Goal: Information Seeking & Learning: Learn about a topic

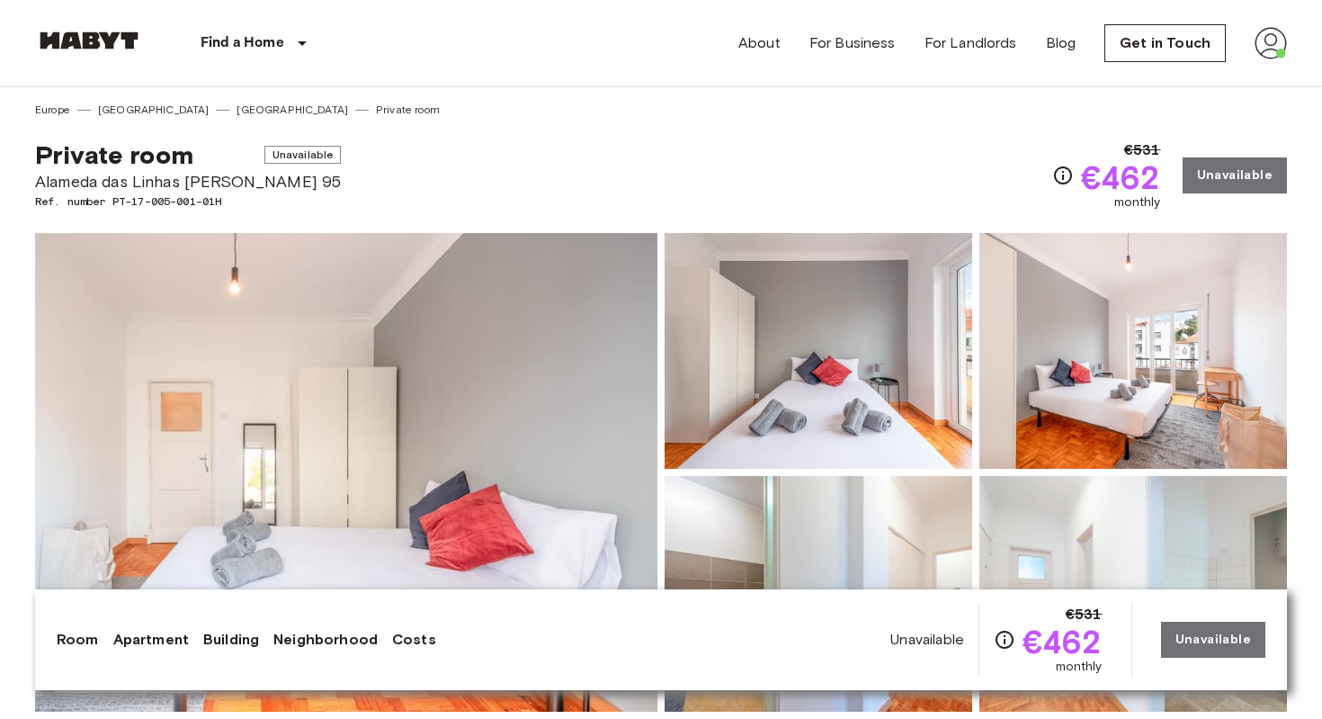
click at [530, 401] on img at bounding box center [346, 472] width 622 height 479
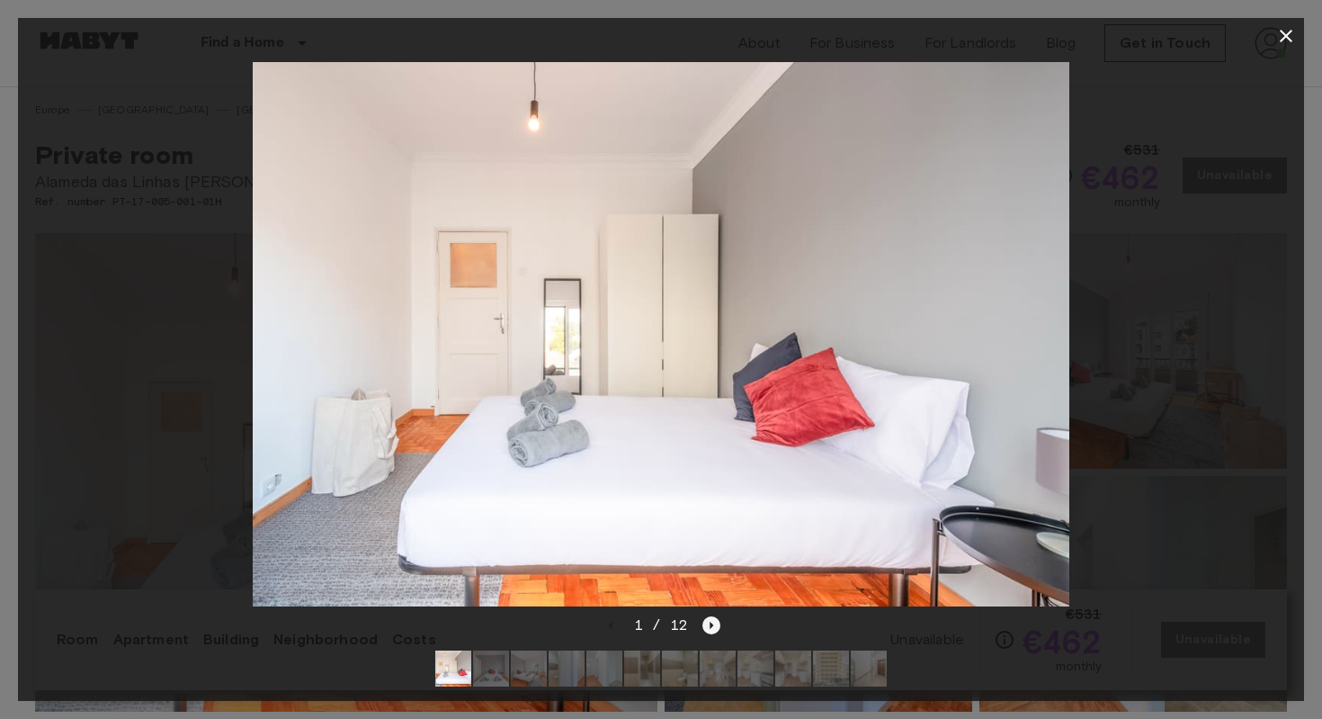
click at [711, 624] on icon "Next image" at bounding box center [713, 625] width 4 height 7
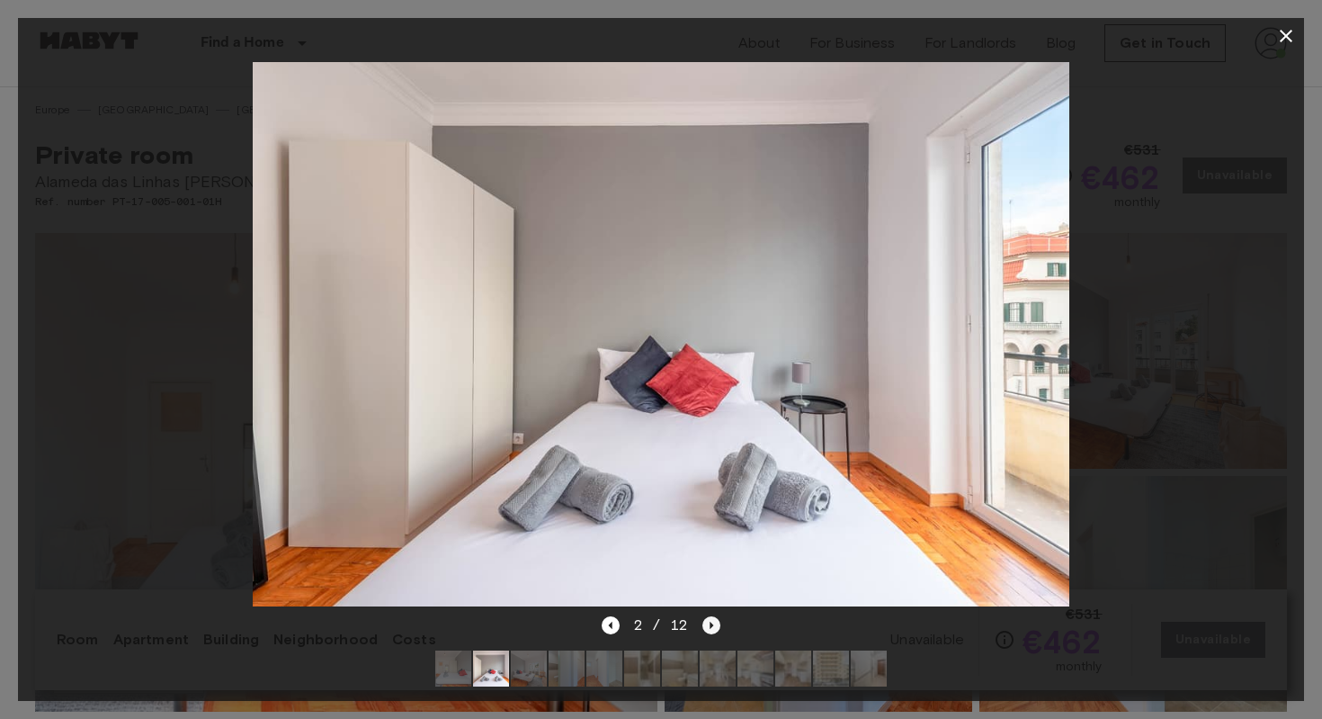
click at [711, 624] on icon "Next image" at bounding box center [713, 625] width 4 height 7
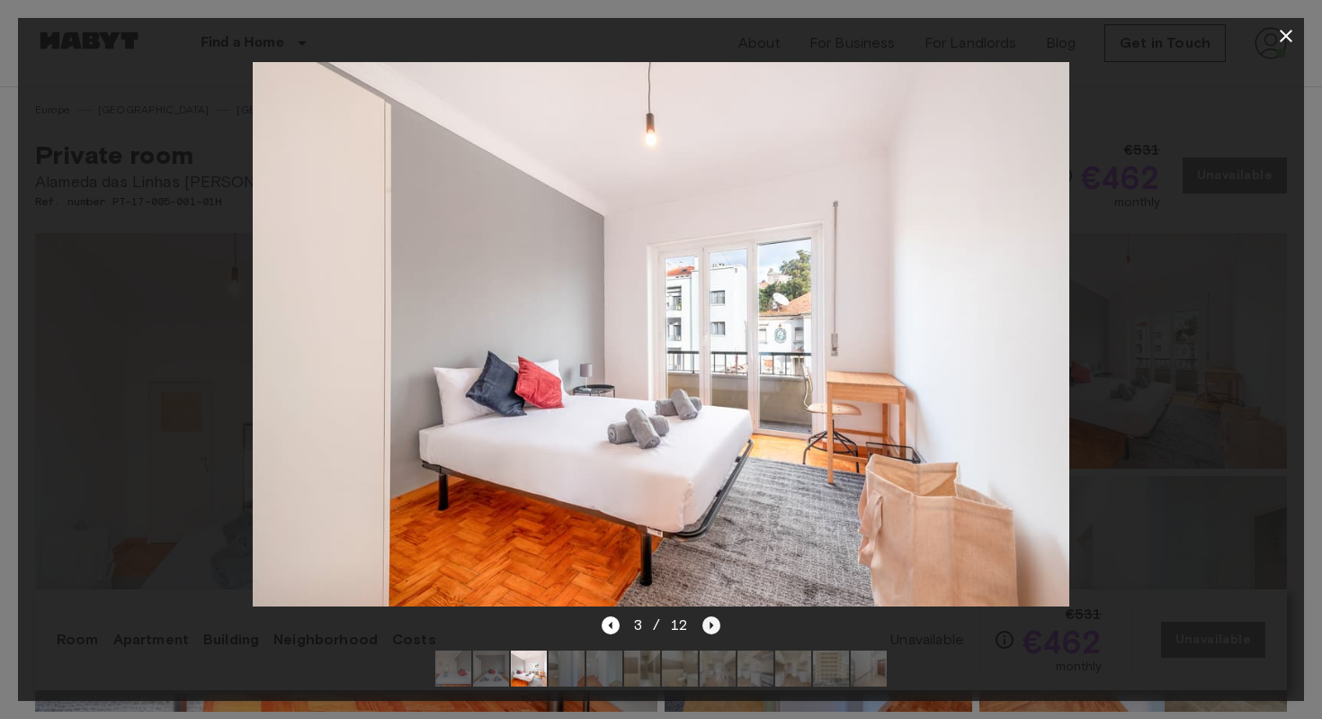
click at [711, 624] on icon "Next image" at bounding box center [713, 625] width 4 height 7
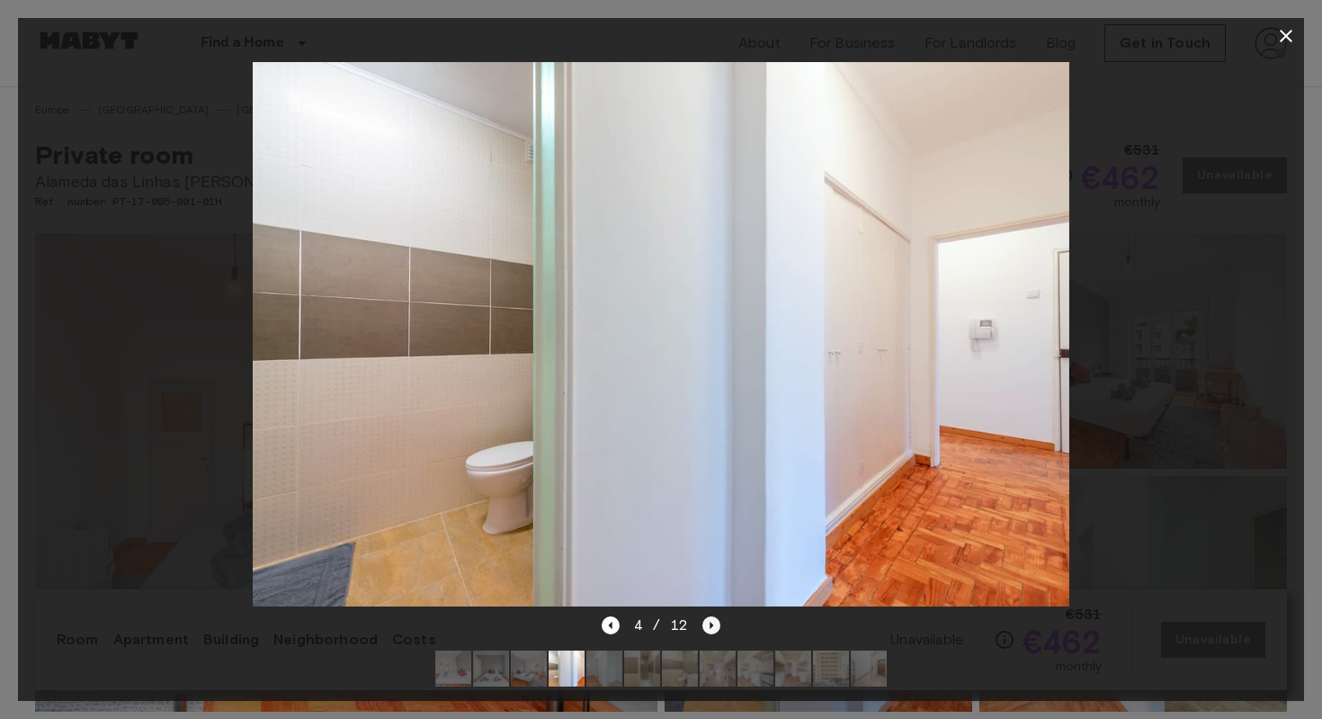
click at [711, 624] on icon "Next image" at bounding box center [713, 625] width 4 height 7
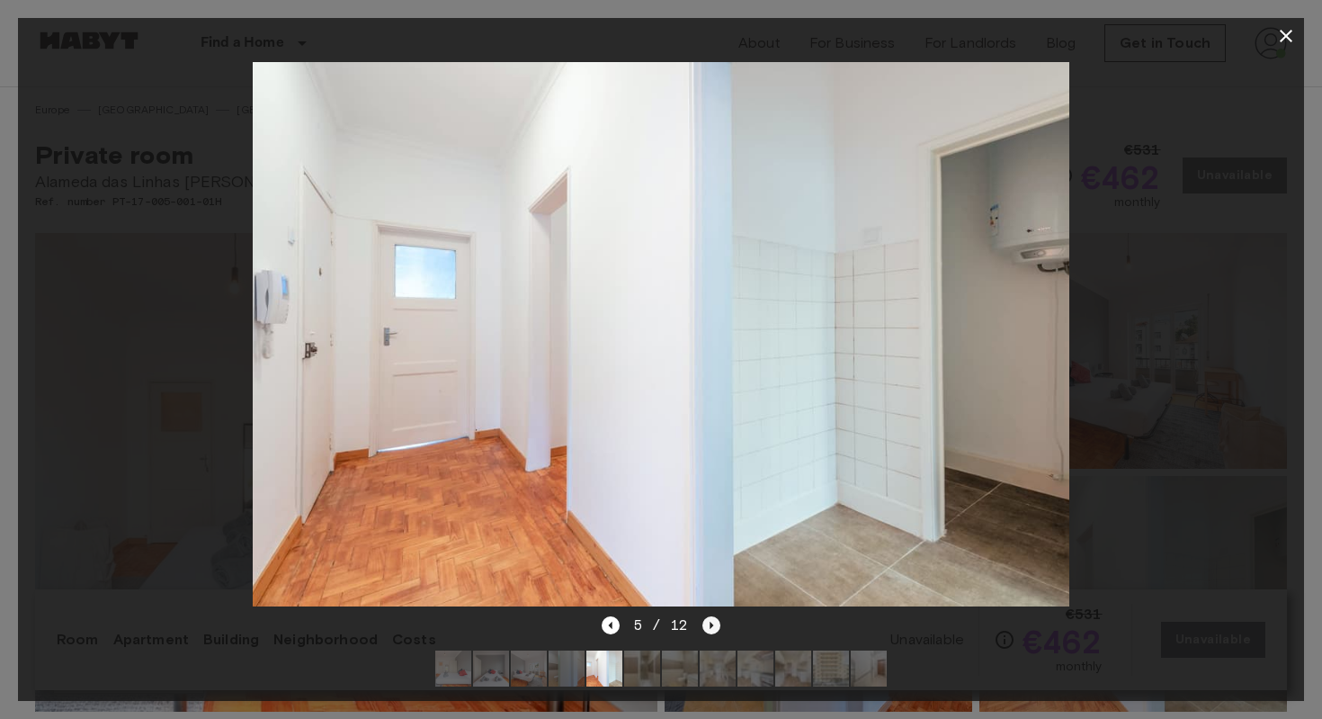
click at [711, 624] on icon "Next image" at bounding box center [713, 625] width 4 height 7
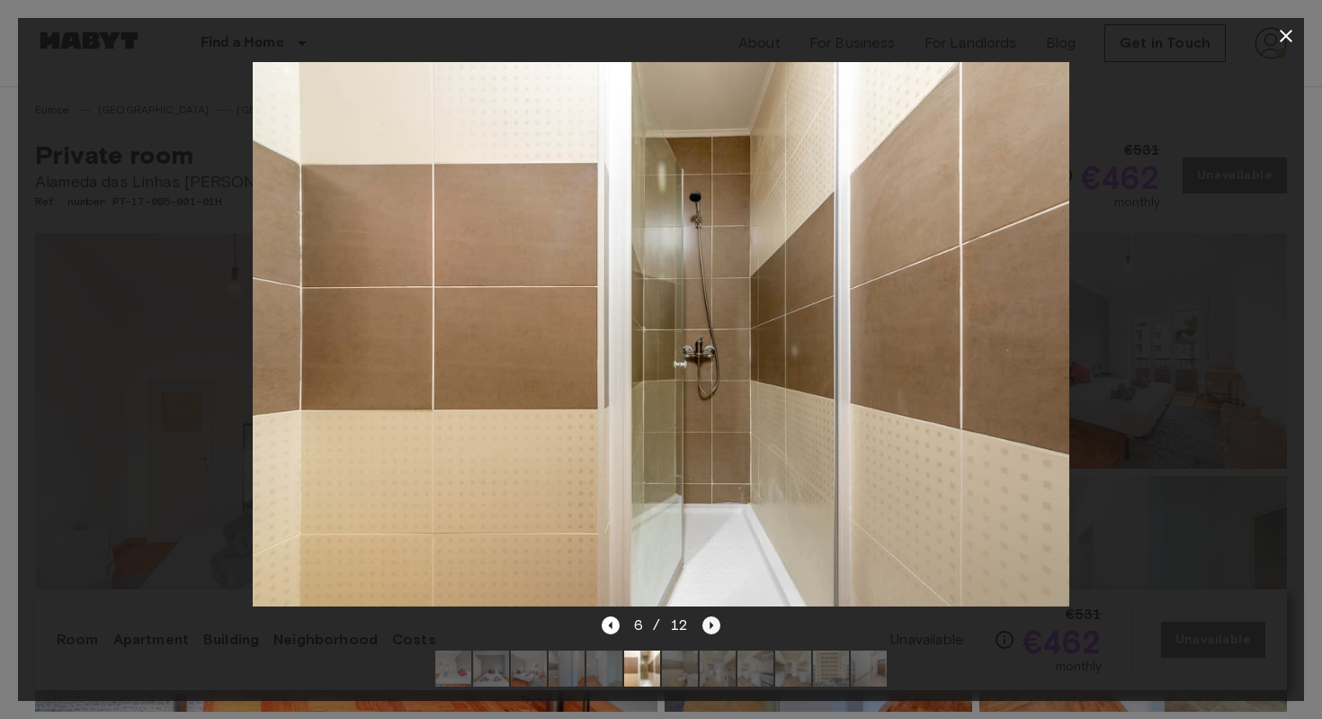
click at [711, 624] on icon "Next image" at bounding box center [713, 625] width 4 height 7
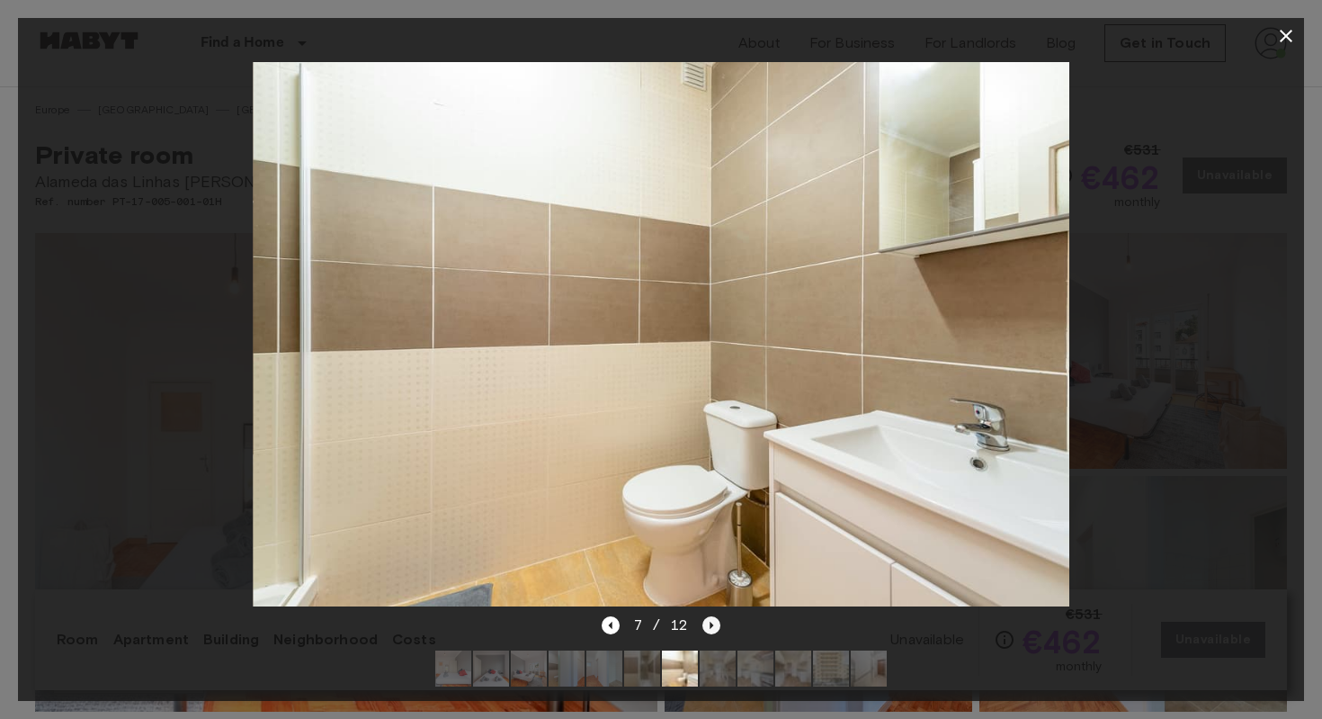
click at [711, 624] on icon "Next image" at bounding box center [713, 625] width 4 height 7
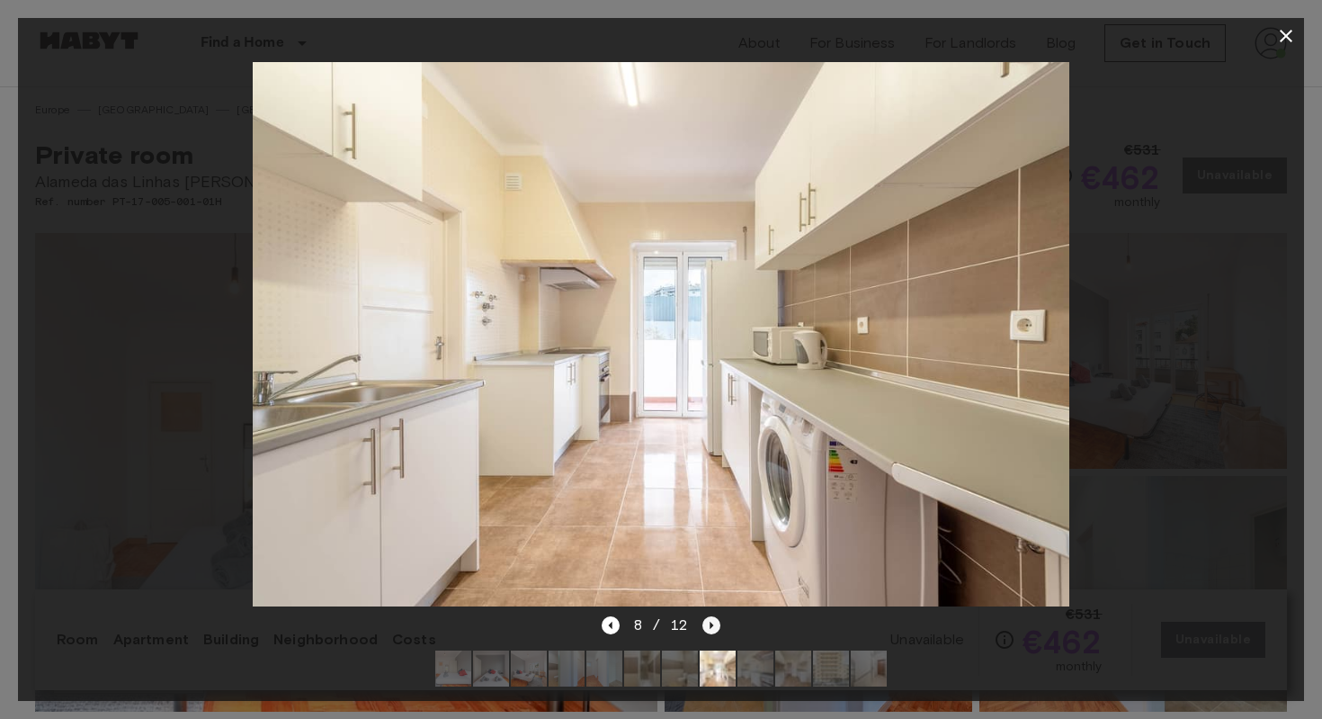
click at [711, 624] on icon "Next image" at bounding box center [713, 625] width 4 height 7
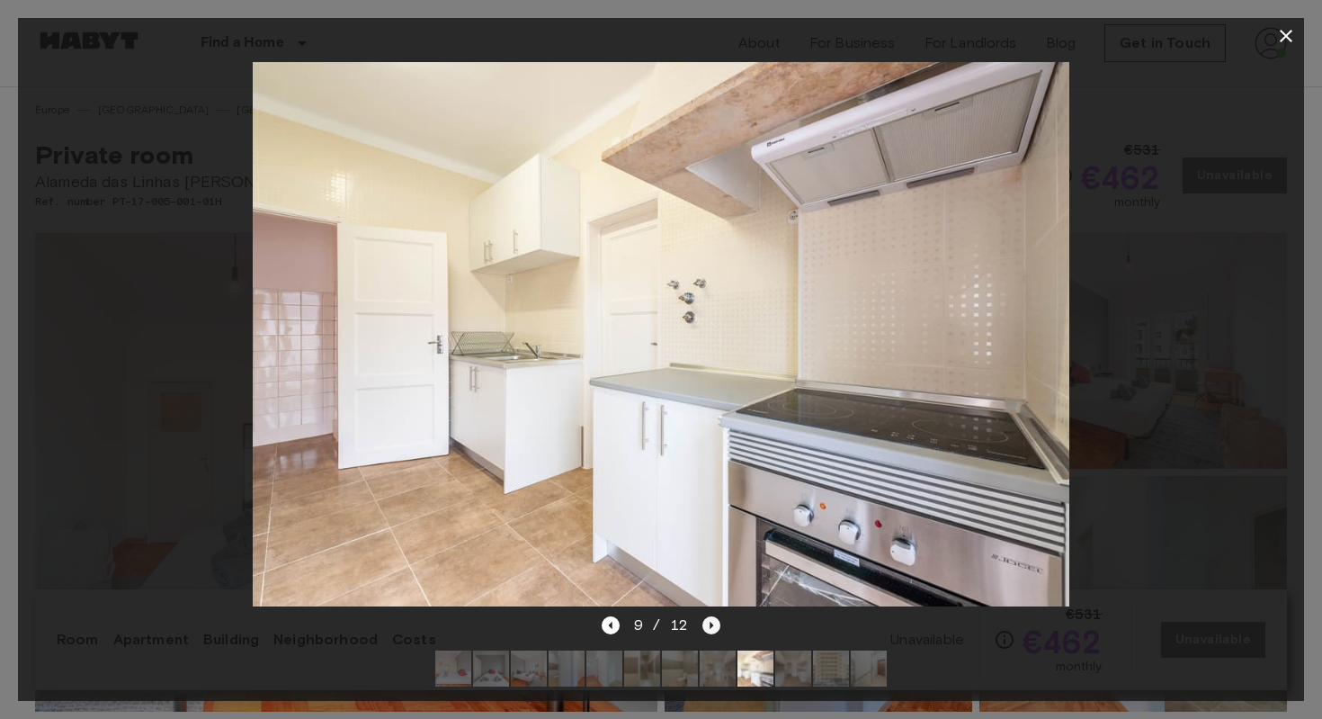
click at [711, 624] on icon "Next image" at bounding box center [713, 625] width 4 height 7
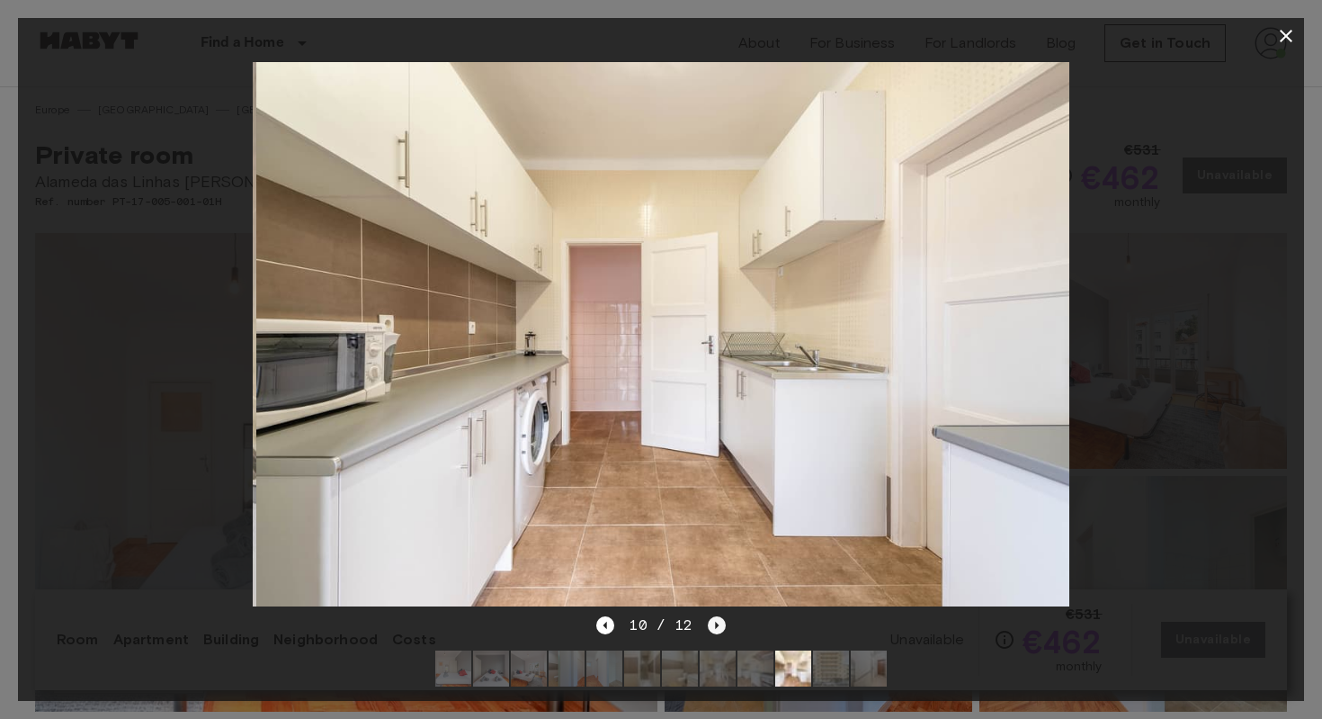
click at [710, 624] on icon "Next image" at bounding box center [717, 625] width 18 height 18
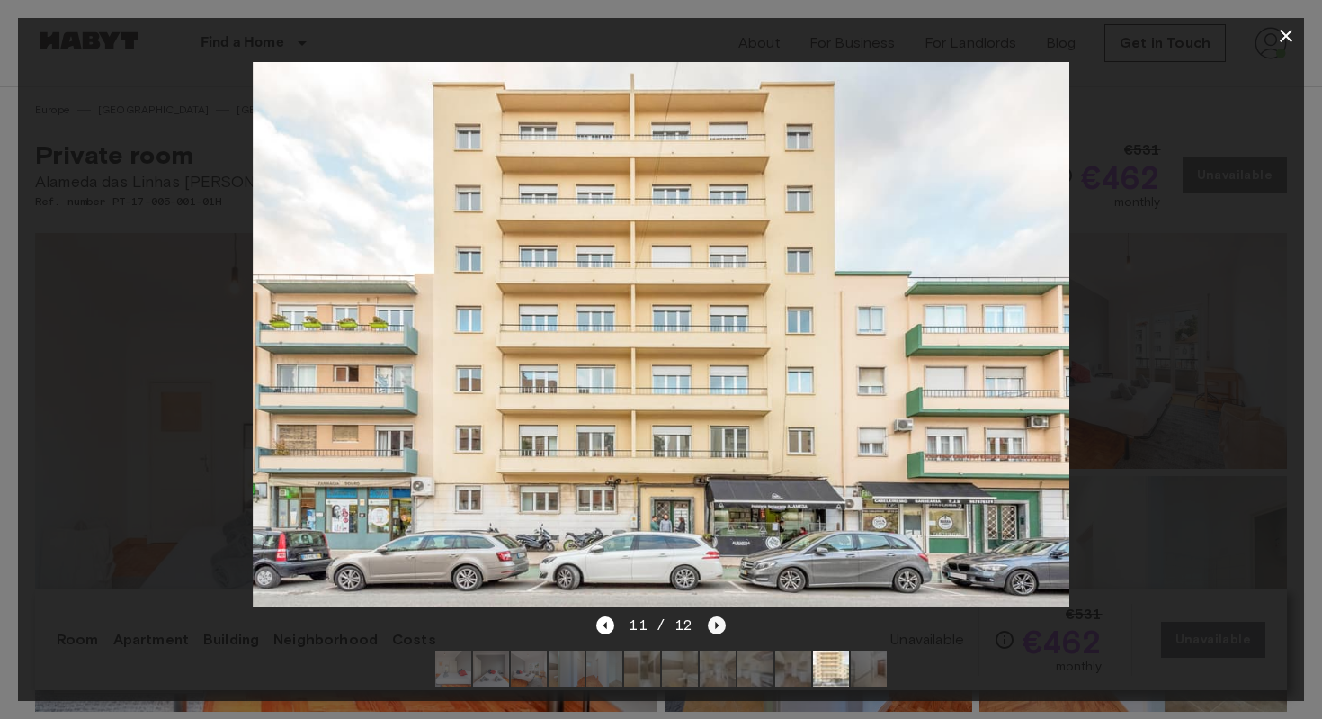
click at [710, 624] on icon "Next image" at bounding box center [717, 625] width 18 height 18
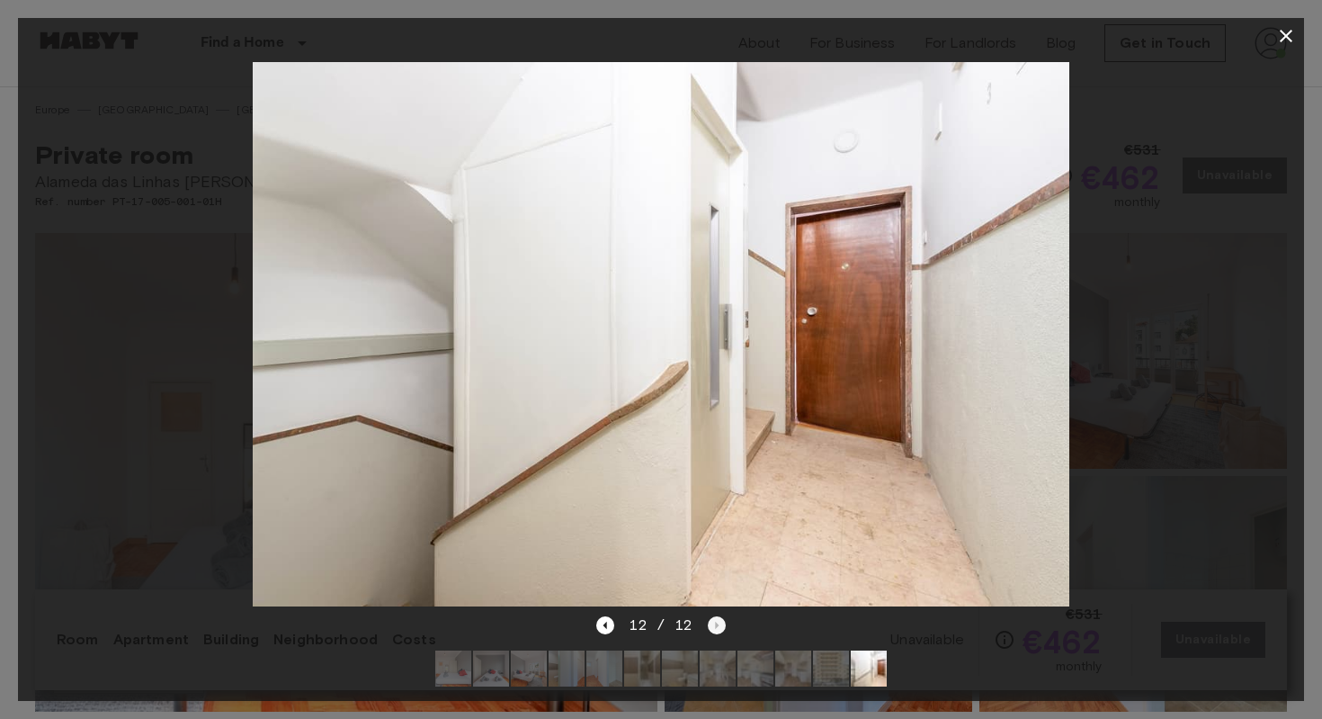
click at [710, 624] on div "12 / 12" at bounding box center [660, 625] width 129 height 22
click at [605, 623] on icon "Previous image" at bounding box center [606, 625] width 4 height 7
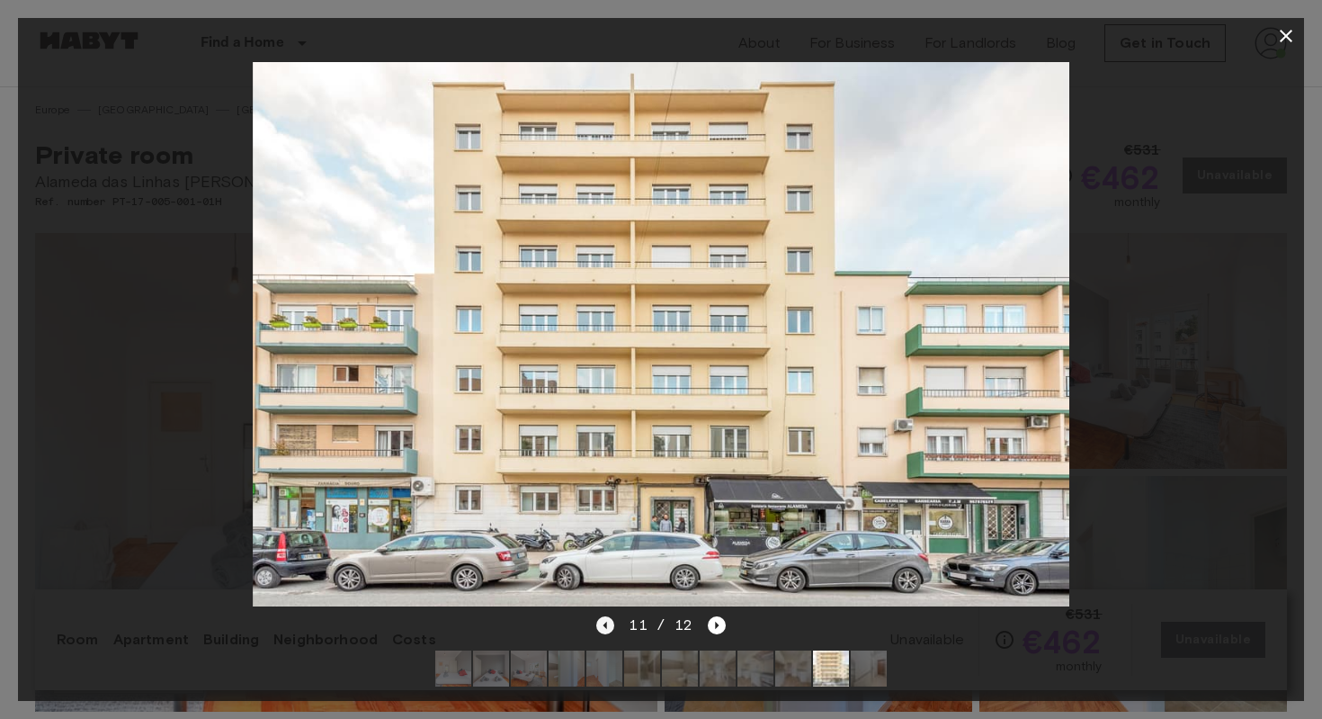
click at [605, 623] on icon "Previous image" at bounding box center [606, 625] width 4 height 7
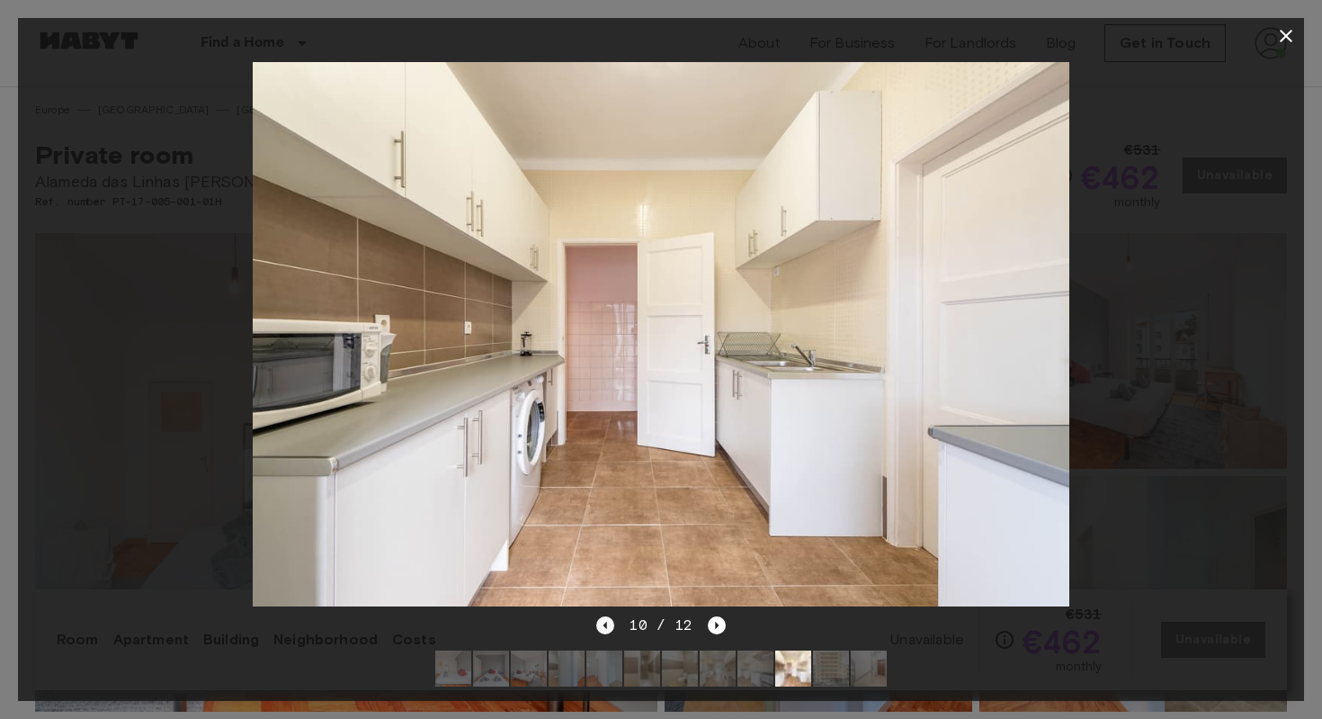
click at [605, 623] on icon "Previous image" at bounding box center [606, 625] width 4 height 7
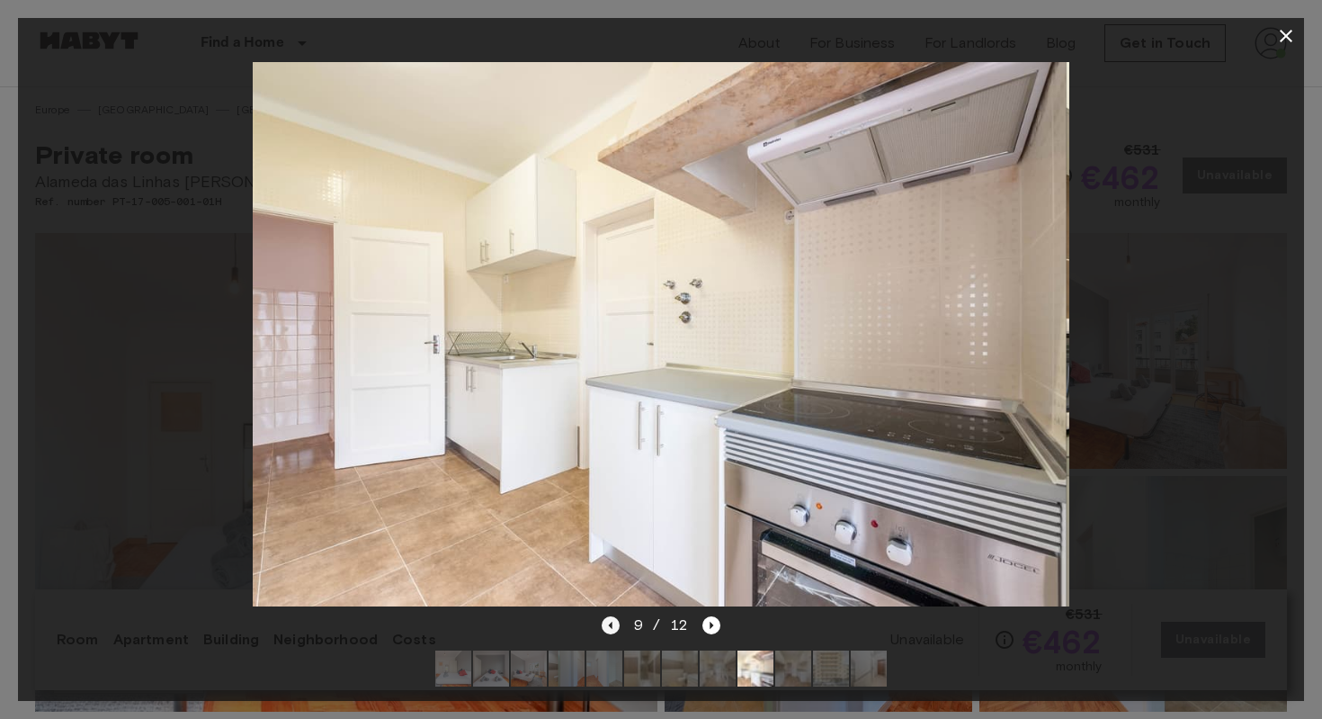
click at [605, 623] on icon "Previous image" at bounding box center [611, 625] width 18 height 18
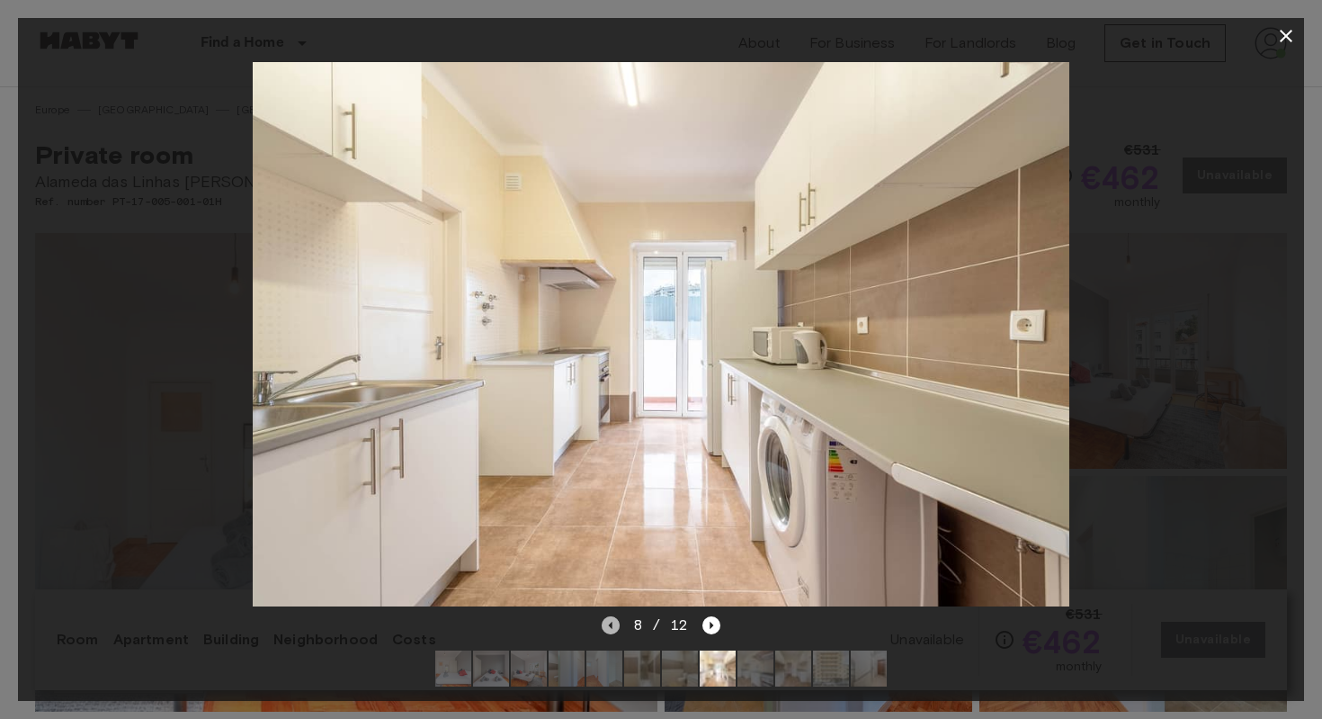
click at [605, 623] on icon "Previous image" at bounding box center [611, 625] width 18 height 18
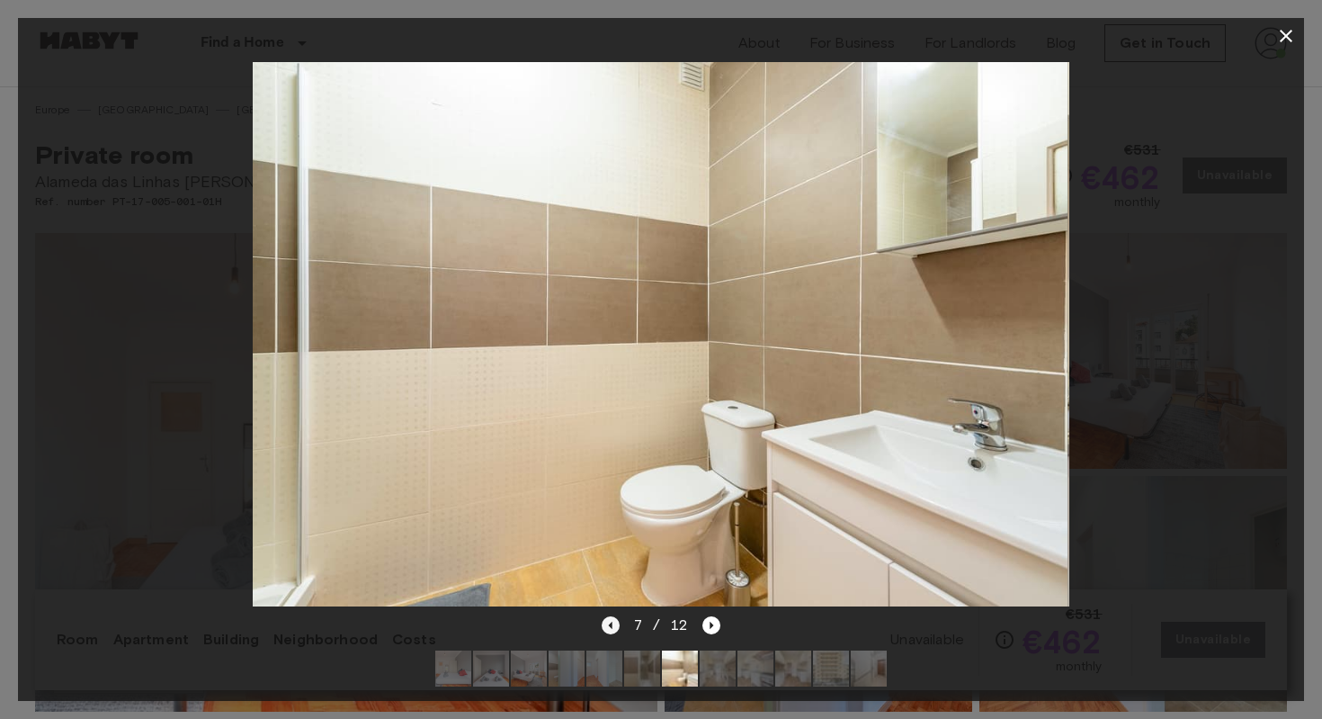
click at [605, 623] on icon "Previous image" at bounding box center [611, 625] width 18 height 18
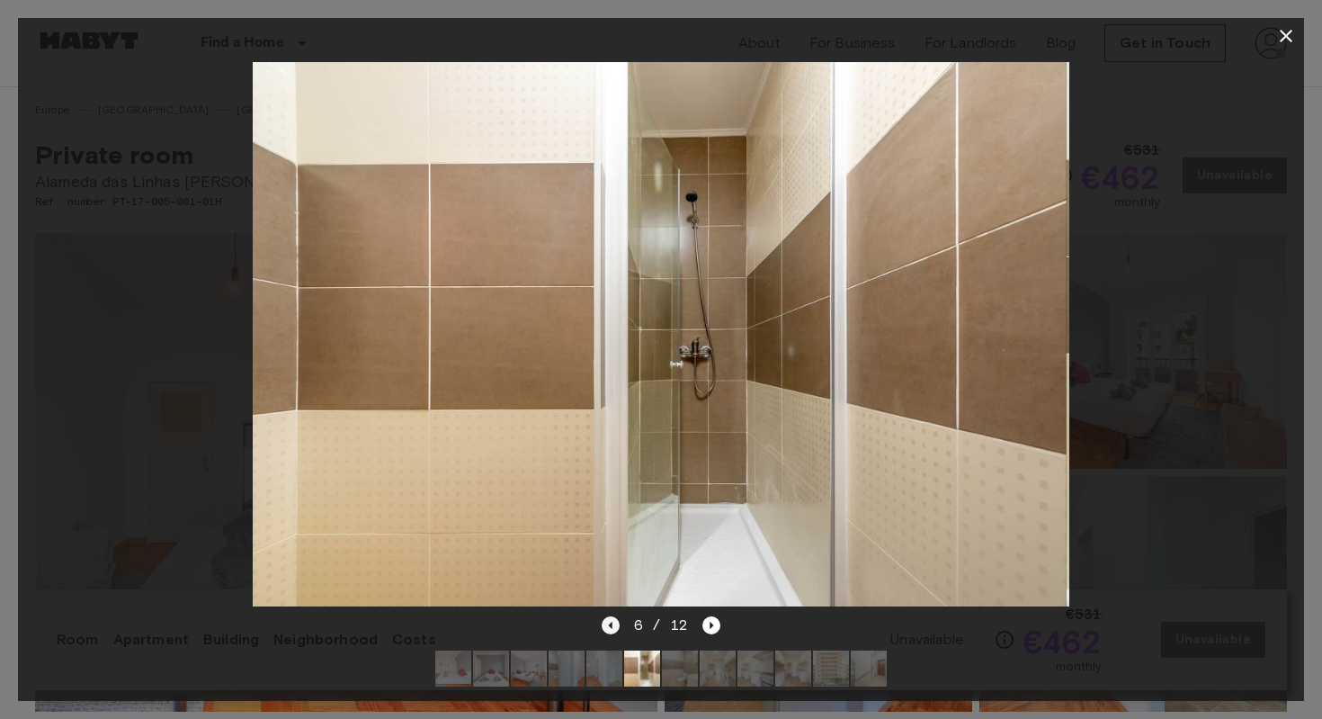
click at [605, 623] on icon "Previous image" at bounding box center [611, 625] width 18 height 18
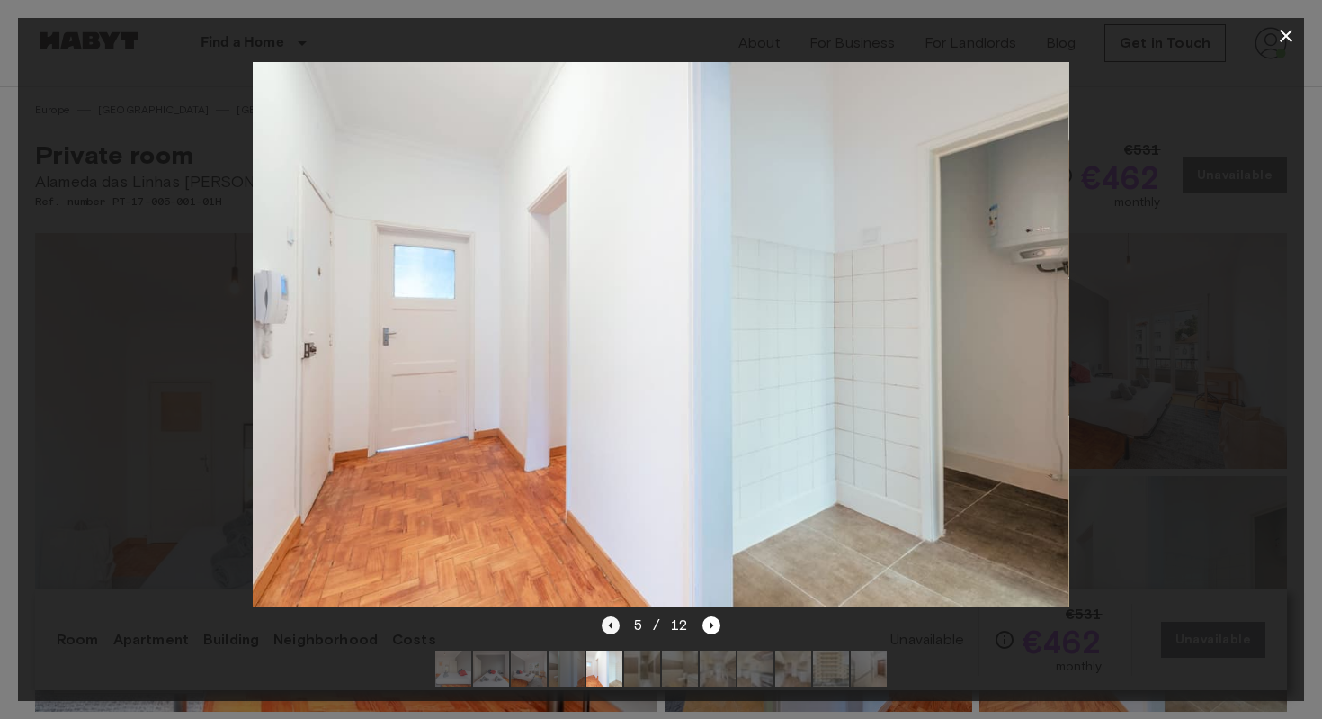
click at [605, 623] on icon "Previous image" at bounding box center [611, 625] width 18 height 18
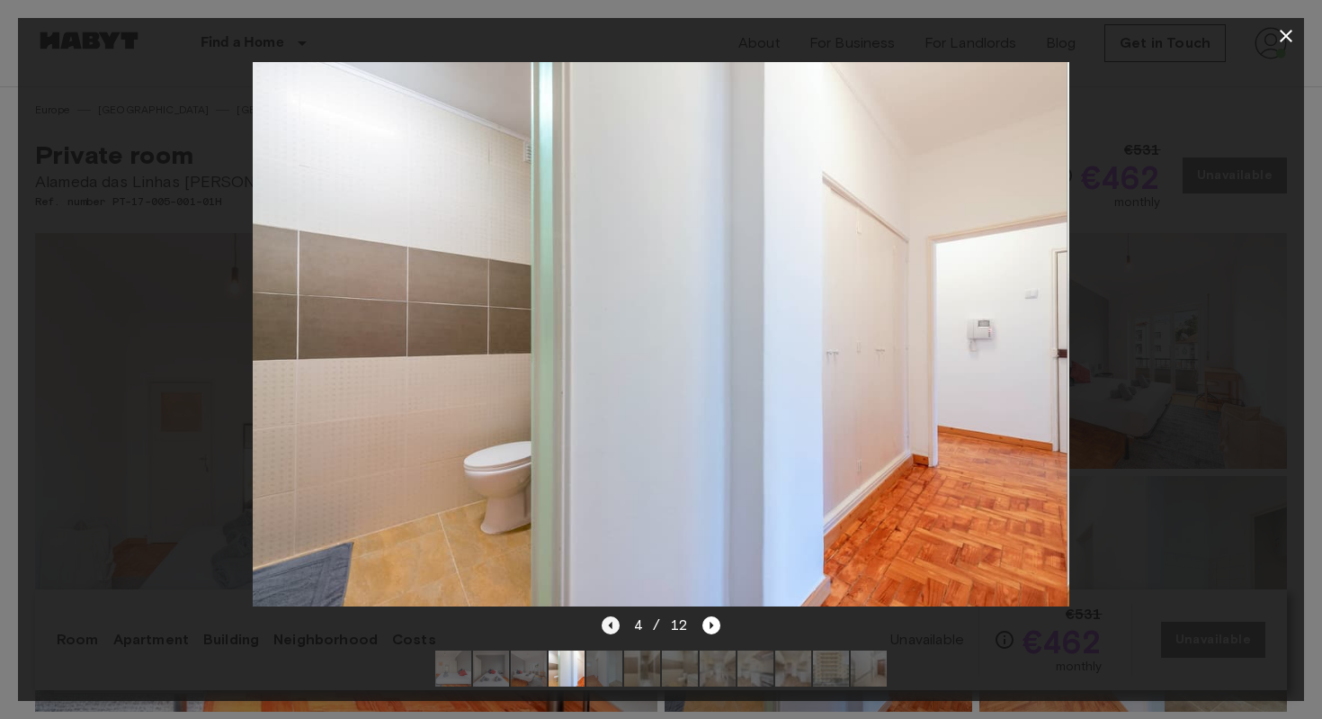
click at [605, 623] on icon "Previous image" at bounding box center [611, 625] width 18 height 18
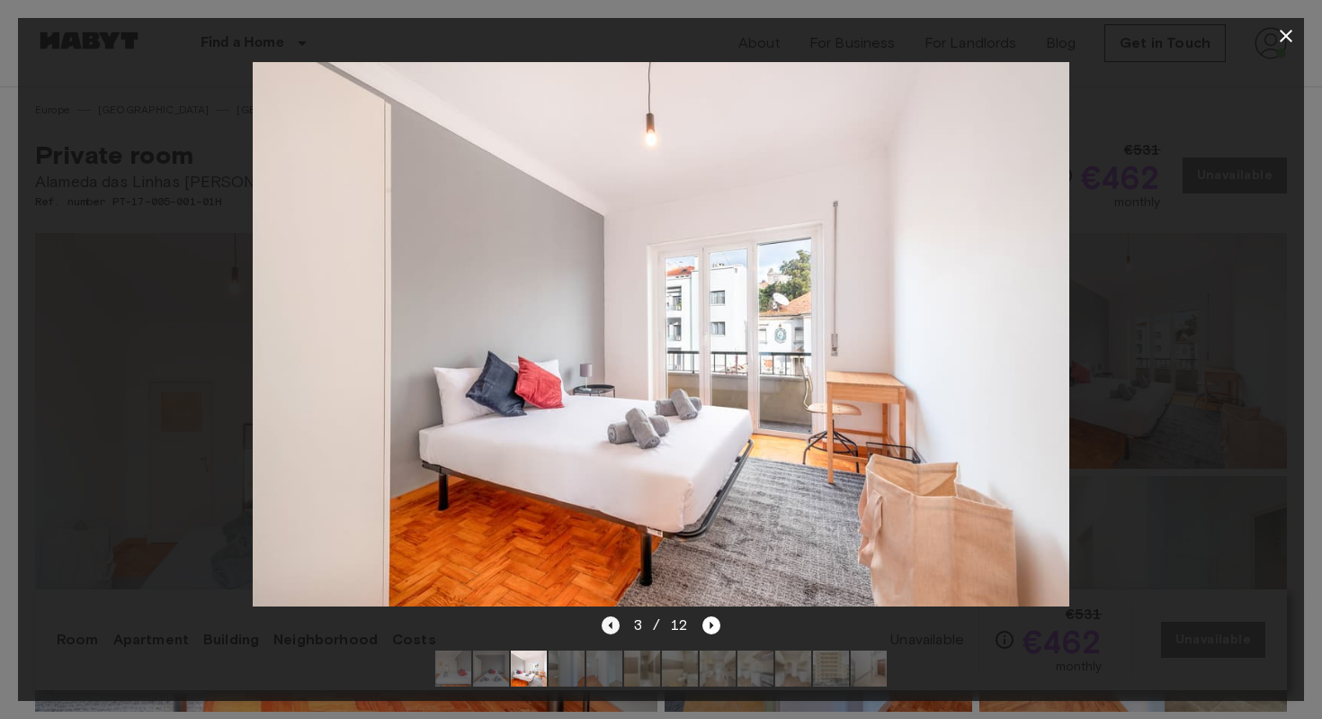
click at [605, 623] on icon "Previous image" at bounding box center [611, 625] width 18 height 18
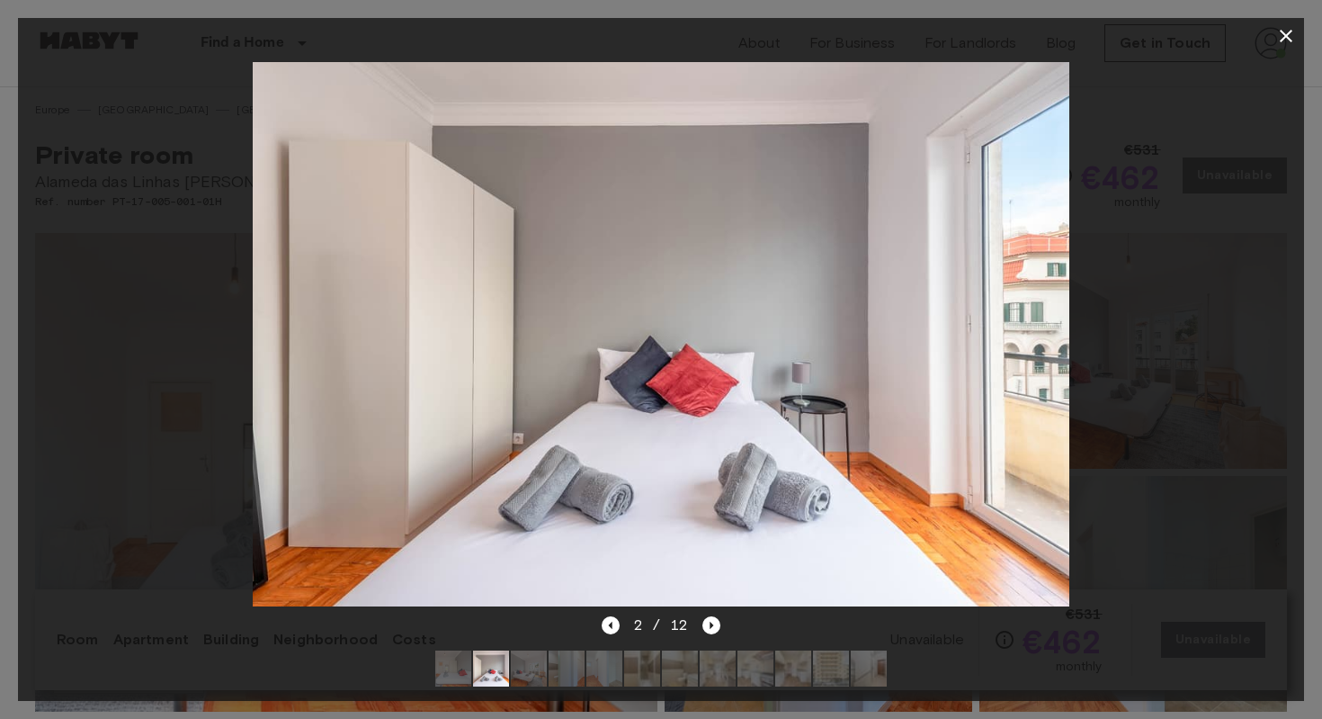
click at [1283, 33] on icon "button" at bounding box center [1286, 36] width 13 height 13
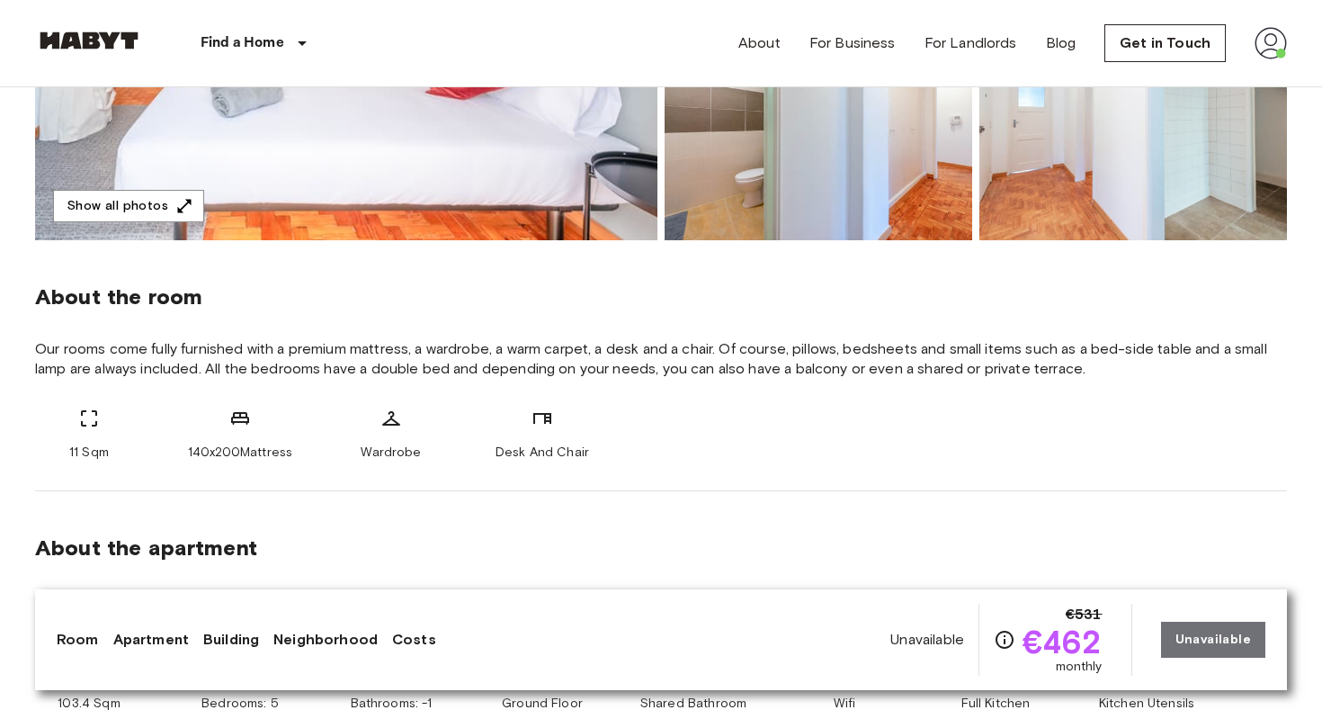
scroll to position [468, 0]
